Goal: Task Accomplishment & Management: Complete application form

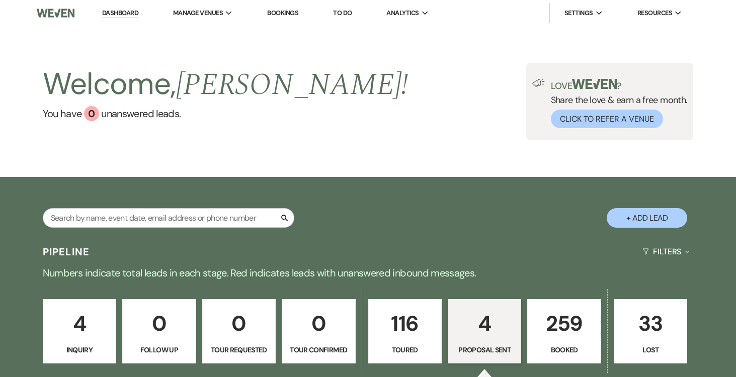
select select "6"
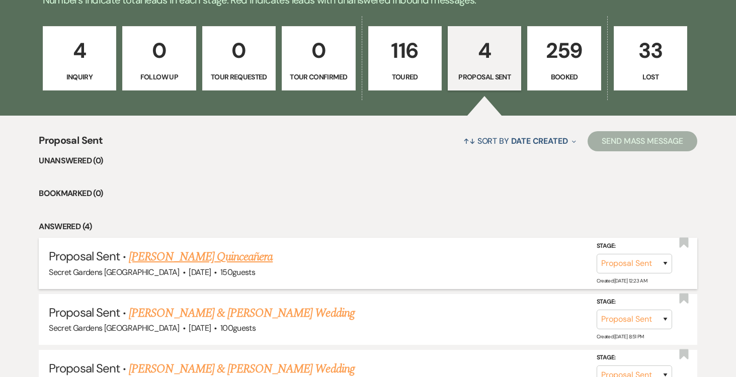
scroll to position [318, 0]
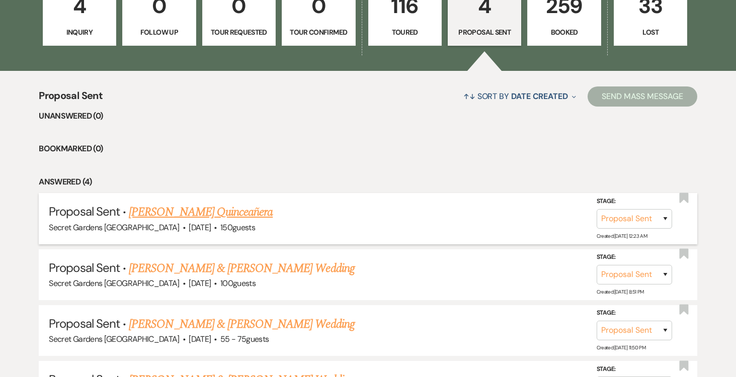
click at [261, 211] on link "Maydelin Hernandez's Quinceañera" at bounding box center [201, 212] width 144 height 18
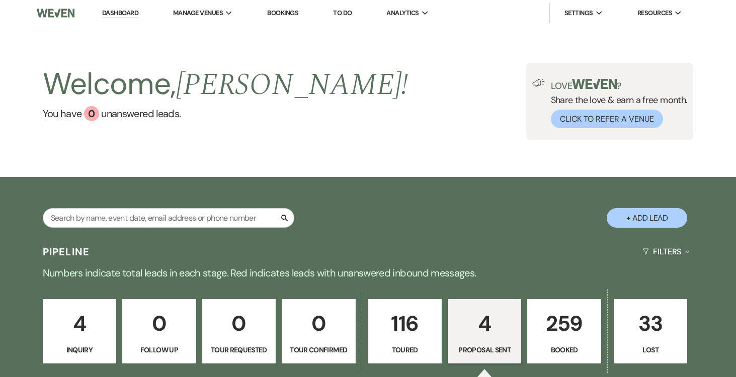
select select "6"
select select "2"
select select "15"
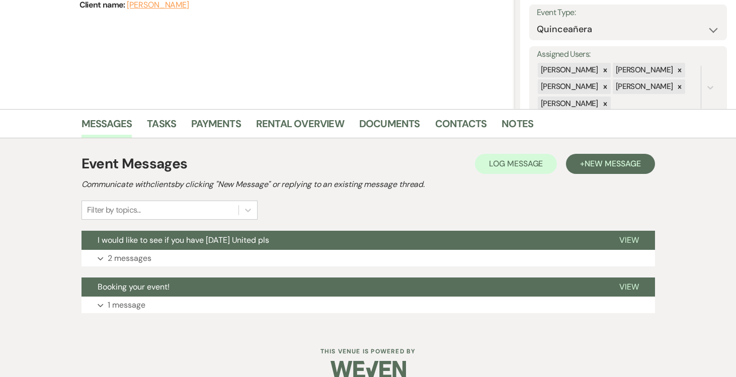
scroll to position [160, 0]
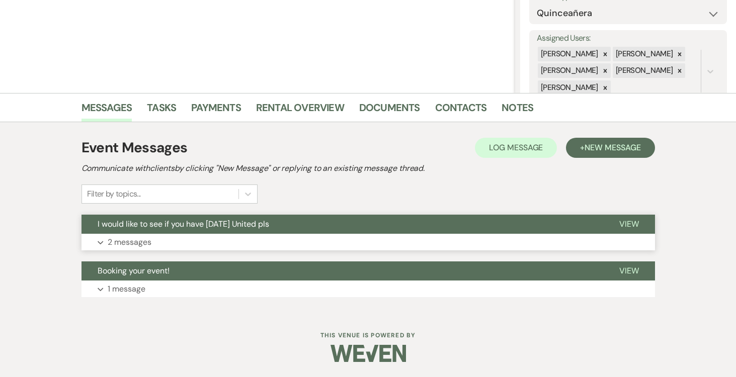
click at [632, 222] on span "View" at bounding box center [630, 224] width 20 height 11
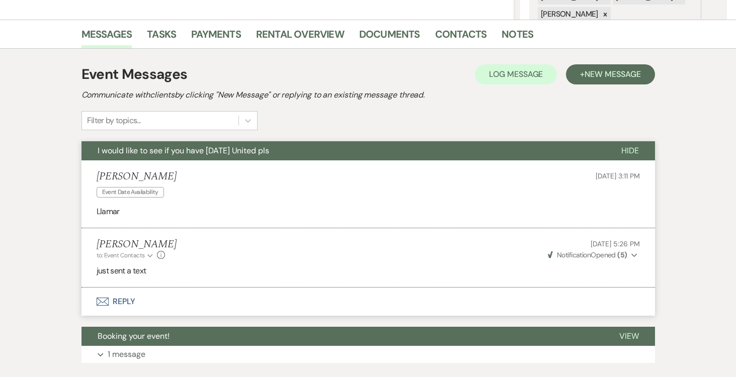
scroll to position [298, 0]
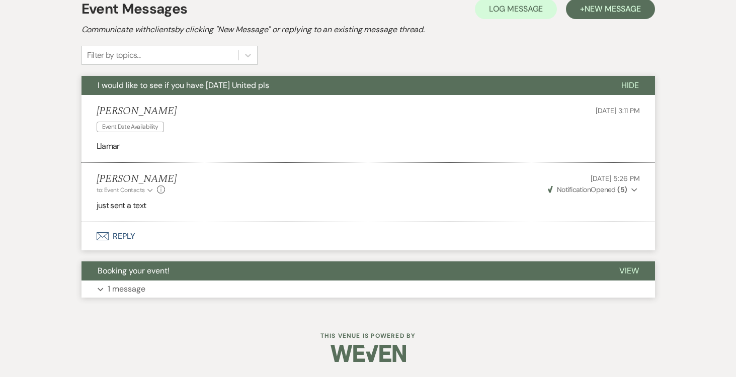
click at [637, 270] on span "View" at bounding box center [630, 271] width 20 height 11
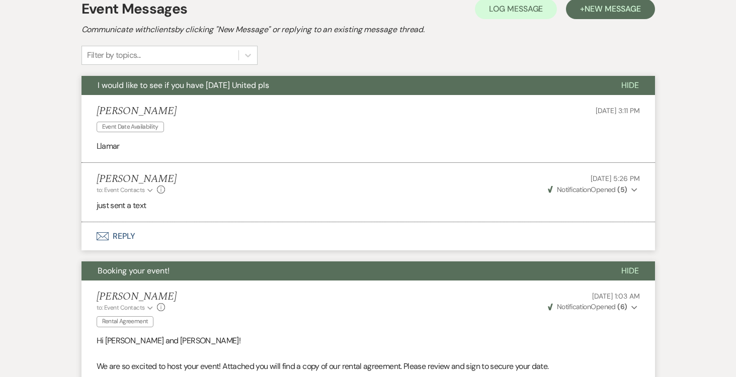
click at [634, 308] on use "button" at bounding box center [635, 308] width 6 height 4
click at [473, 309] on div "Joe Doyle to: Event Contacts Expand Info Rental Agreement Aug 12, 2025, 1:03 AM…" at bounding box center [369, 311] width 544 height 40
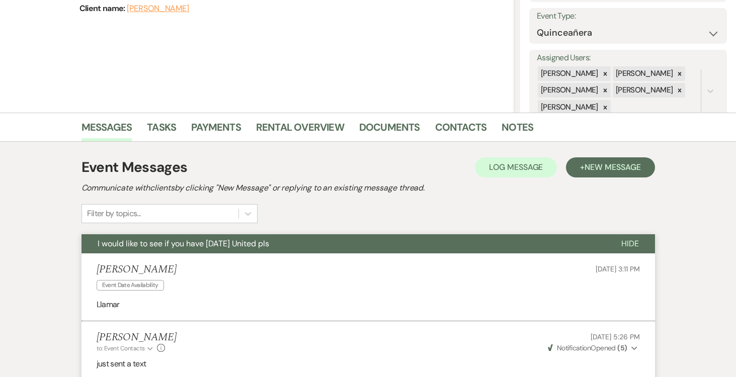
scroll to position [0, 0]
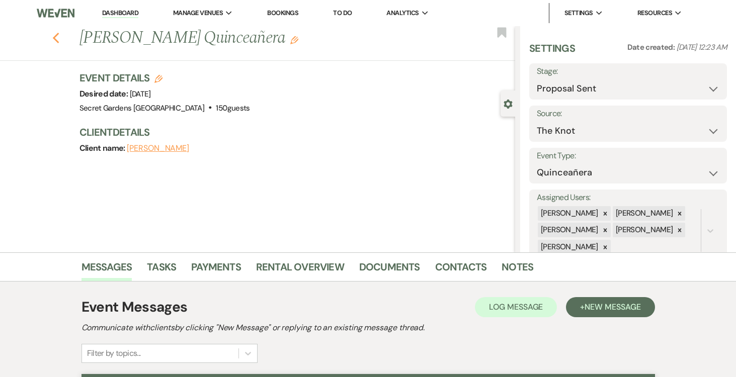
click at [54, 38] on use "button" at bounding box center [55, 38] width 7 height 11
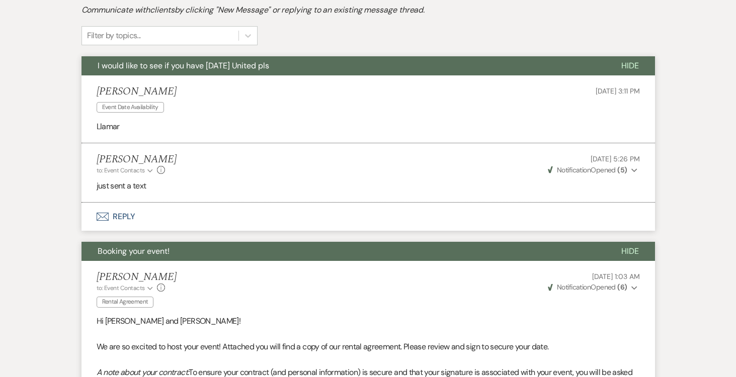
select select "6"
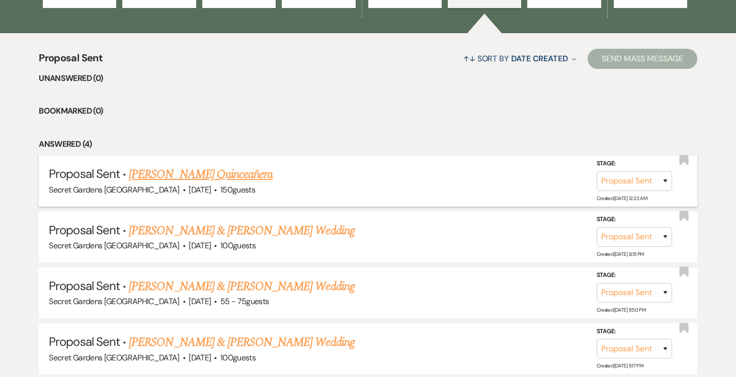
scroll to position [382, 0]
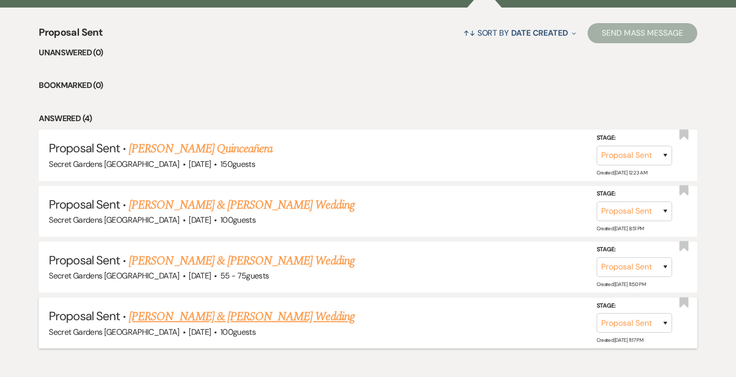
click at [244, 314] on link "[PERSON_NAME] & [PERSON_NAME] Wedding" at bounding box center [241, 317] width 225 height 18
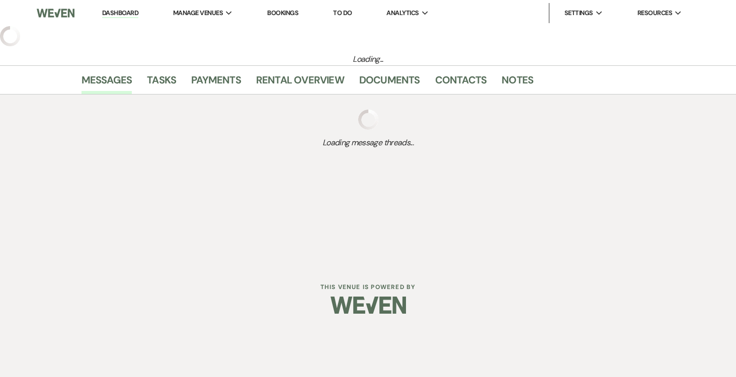
select select "6"
select select "2"
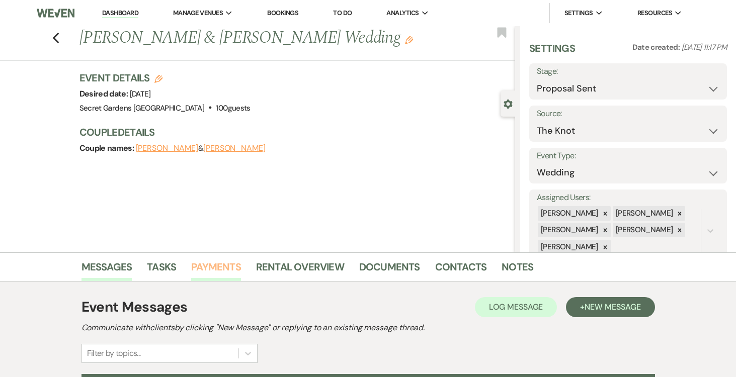
click at [219, 264] on link "Payments" at bounding box center [216, 270] width 50 height 22
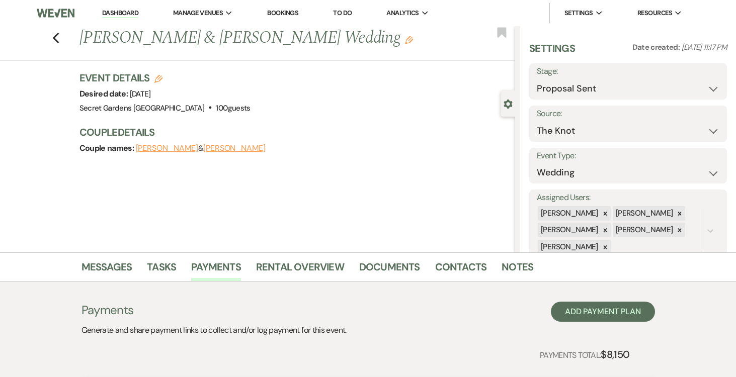
click at [130, 13] on link "Dashboard" at bounding box center [120, 14] width 36 height 10
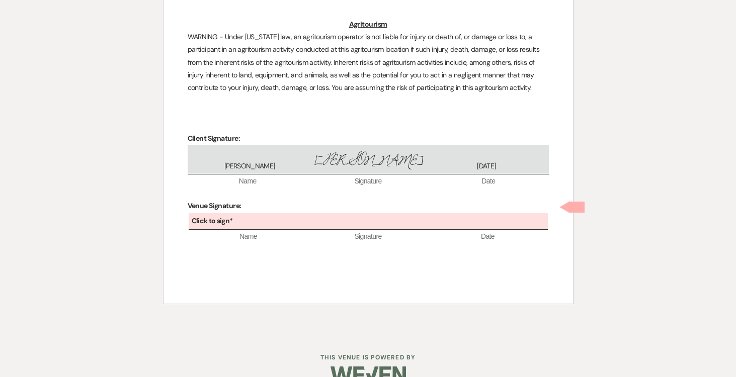
scroll to position [2798, 0]
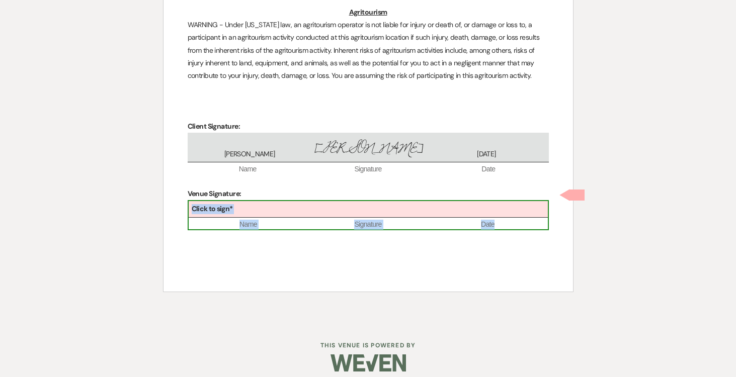
click at [319, 201] on div "Click to sign*" at bounding box center [368, 209] width 359 height 17
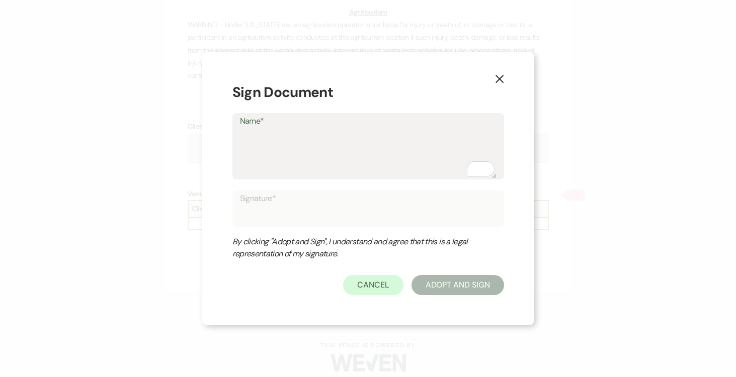
type textarea "J"
type input "J"
type textarea "Jo"
type input "Jo"
type textarea "Jos"
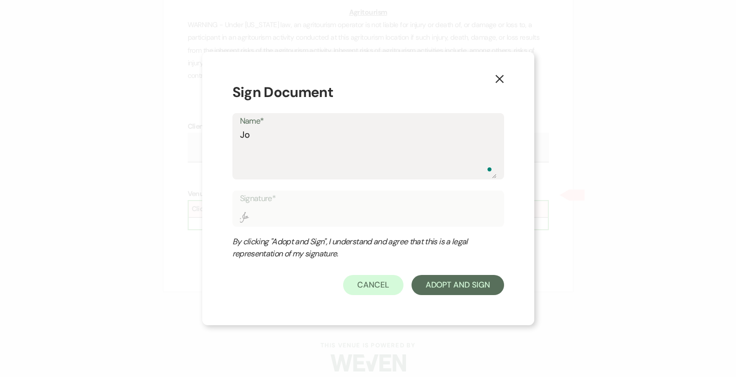
type input "Jos"
type textarea "Jose"
type input "Jose"
type textarea "Josep"
type input "Josep"
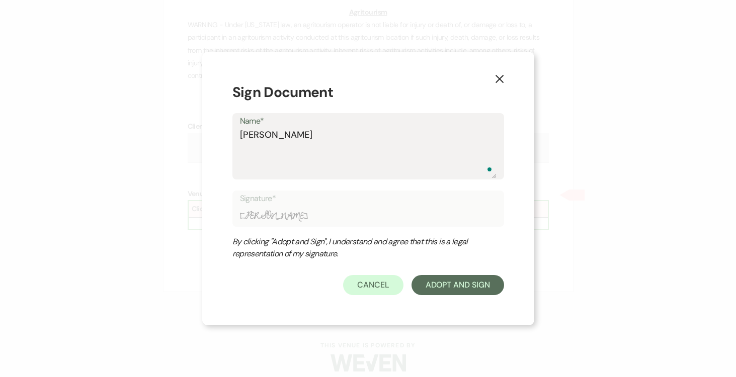
type textarea "Joseph"
type input "Joseph"
type textarea "Joseph"
type input "Joseph"
type textarea "Joseph D"
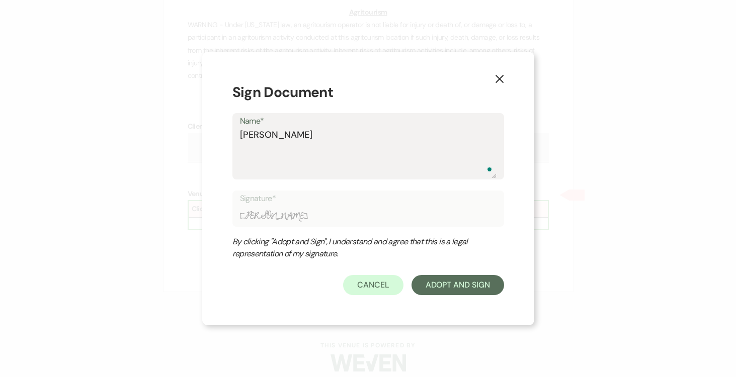
type input "Joseph D"
type textarea "Joseph Do"
type input "Joseph Do"
type textarea "Joseph Doy"
type input "Joseph Doy"
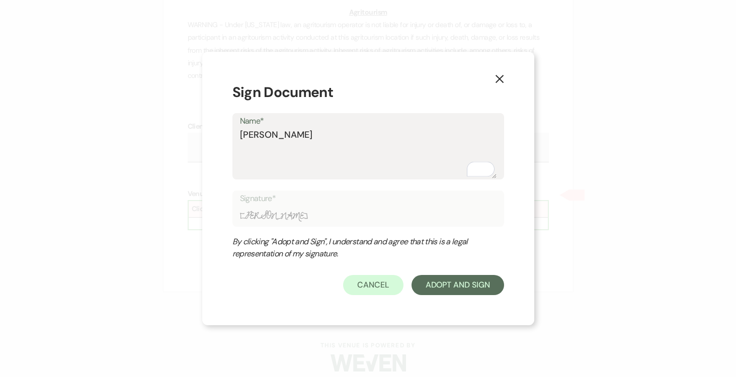
type textarea "Joseph Doyl"
type input "Joseph Doyl"
type textarea "Joseph Doyle"
type input "Joseph Doyle"
type textarea "Joseph Doyle"
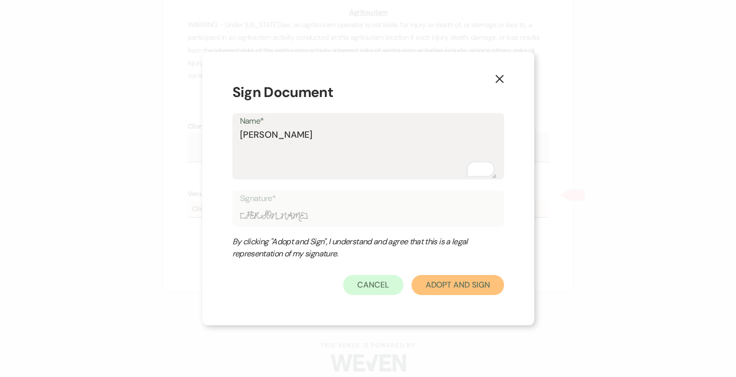
click at [445, 288] on button "Adopt And Sign" at bounding box center [458, 285] width 93 height 20
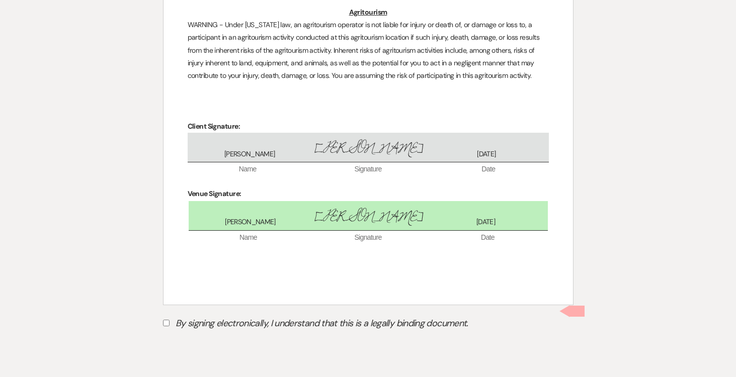
scroll to position [2841, 0]
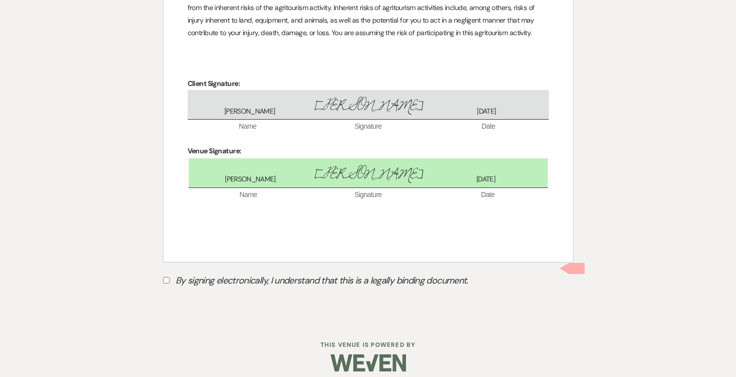
click at [165, 277] on input "By signing electronically, I understand that this is a legally binding document." at bounding box center [166, 280] width 7 height 7
checkbox input "true"
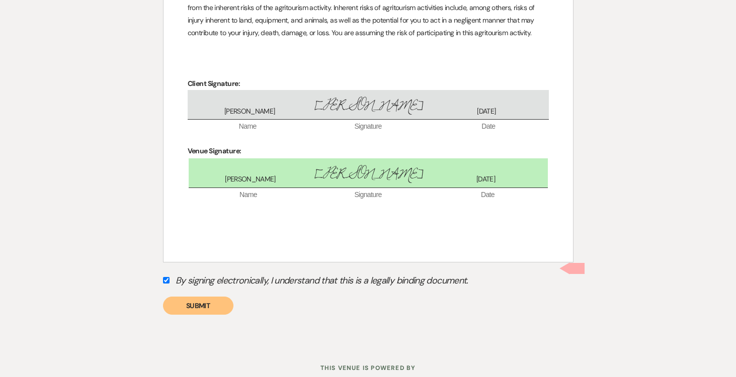
click at [183, 298] on button "Submit" at bounding box center [198, 306] width 70 height 18
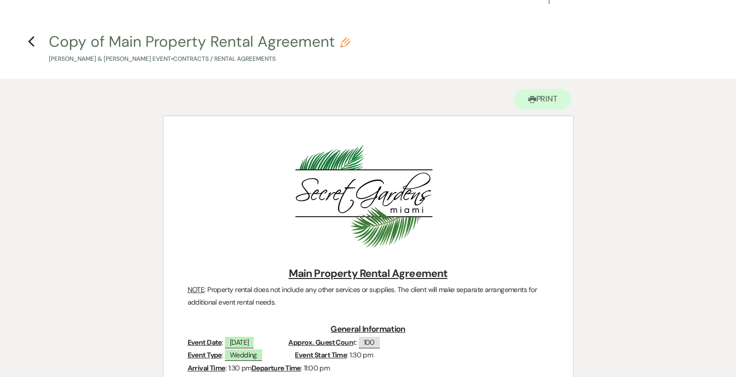
scroll to position [0, 0]
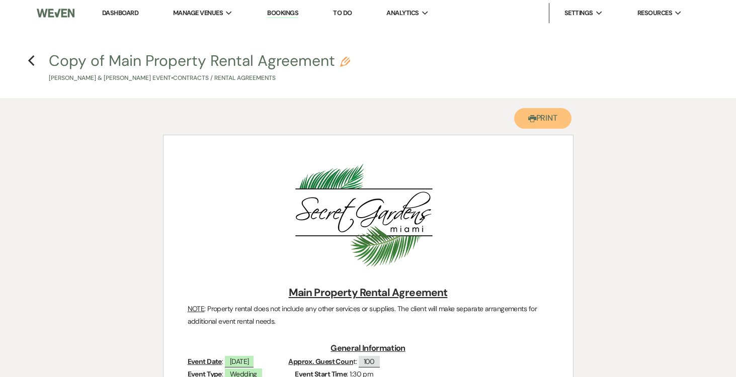
click at [552, 125] on button "Printer Print" at bounding box center [543, 118] width 58 height 21
click at [34, 57] on icon "Previous" at bounding box center [32, 61] width 8 height 12
